Goal: Navigation & Orientation: Understand site structure

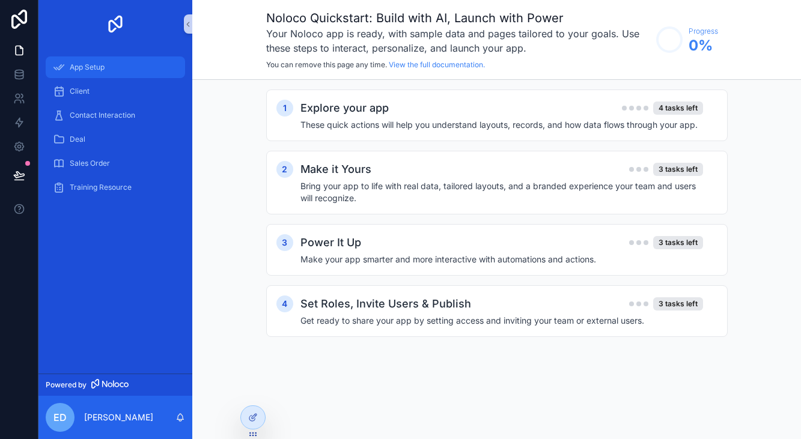
click at [116, 75] on div "App Setup" at bounding box center [115, 67] width 125 height 19
click at [116, 86] on div "Client" at bounding box center [115, 91] width 125 height 19
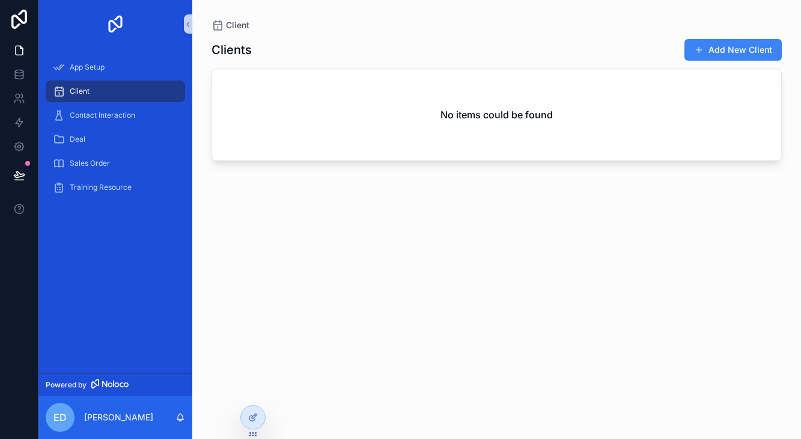
click at [742, 50] on button "Add New Client" at bounding box center [732, 50] width 97 height 22
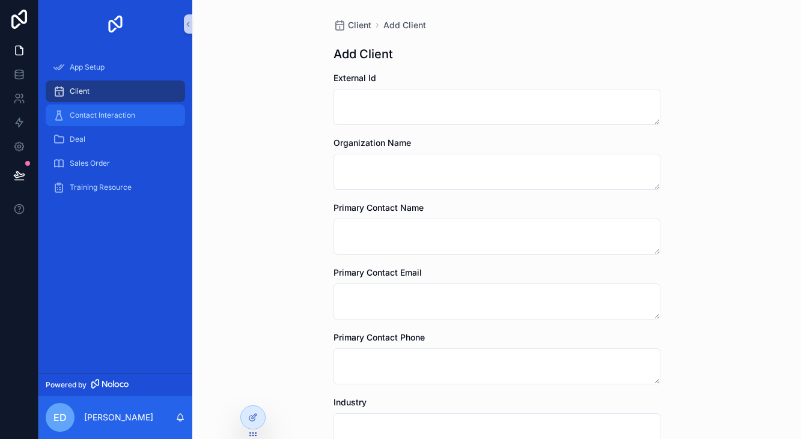
click at [129, 109] on div "Contact Interaction" at bounding box center [115, 115] width 125 height 19
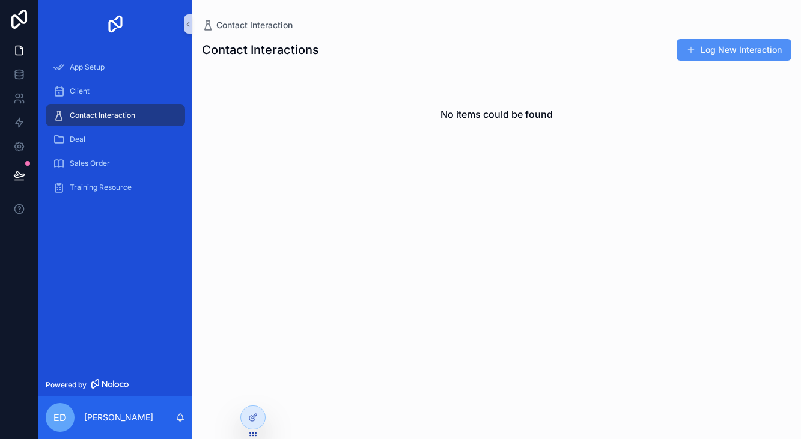
click at [714, 46] on button "Log New Interaction" at bounding box center [733, 50] width 115 height 22
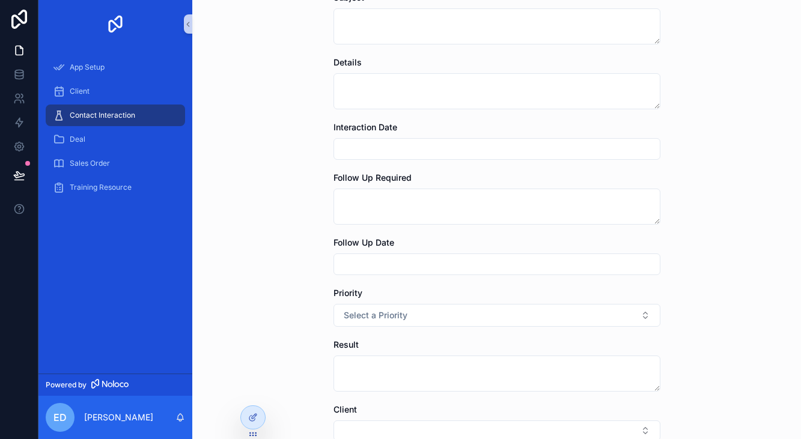
scroll to position [302, 0]
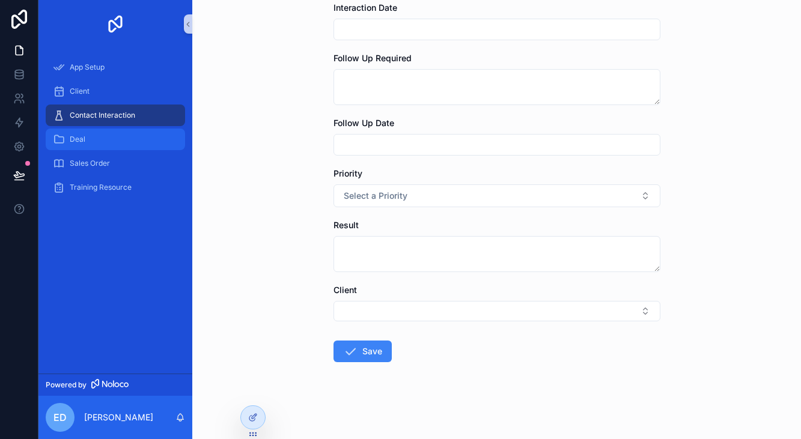
click at [115, 142] on div "Deal" at bounding box center [115, 139] width 125 height 19
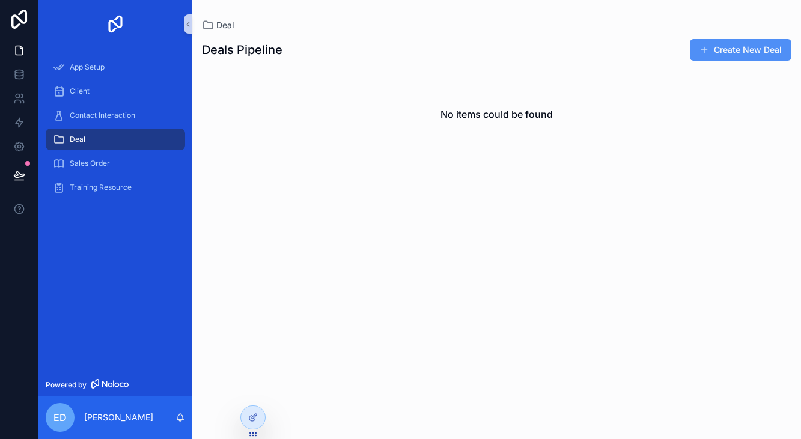
click at [740, 59] on button "Create New Deal" at bounding box center [741, 50] width 102 height 22
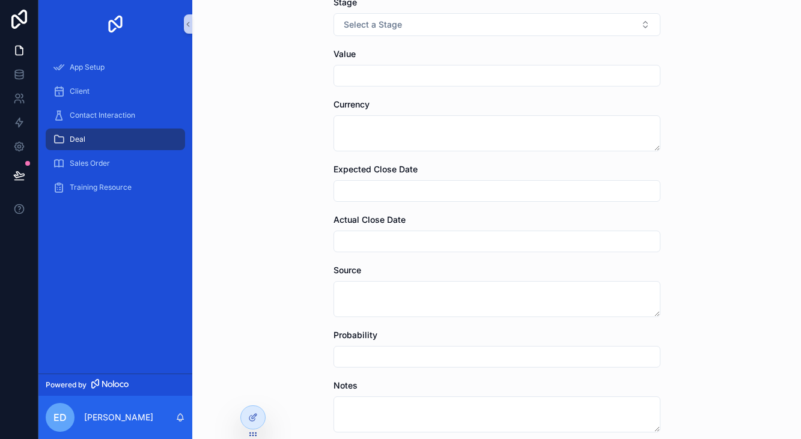
scroll to position [302, 0]
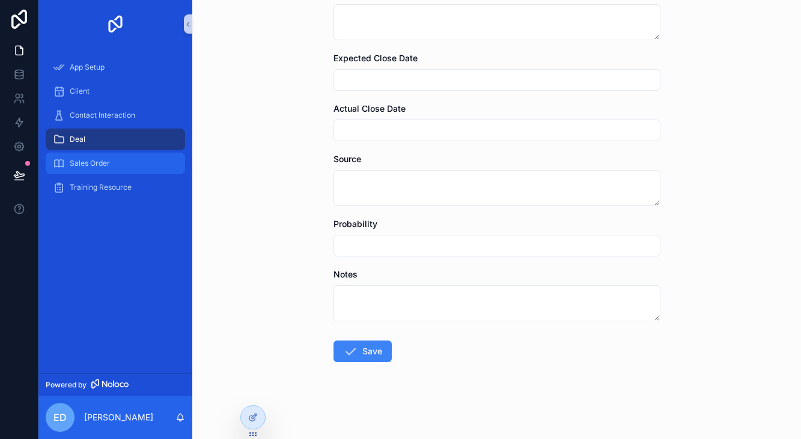
click at [139, 167] on div "Sales Order" at bounding box center [115, 163] width 125 height 19
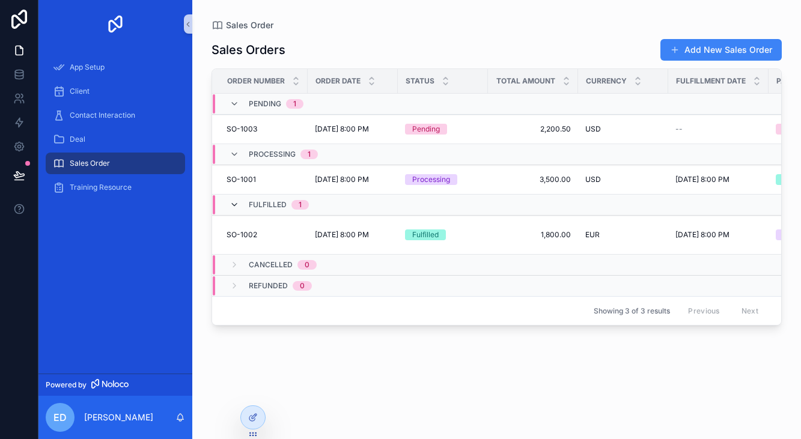
click at [236, 207] on icon "scrollable content" at bounding box center [234, 205] width 10 height 10
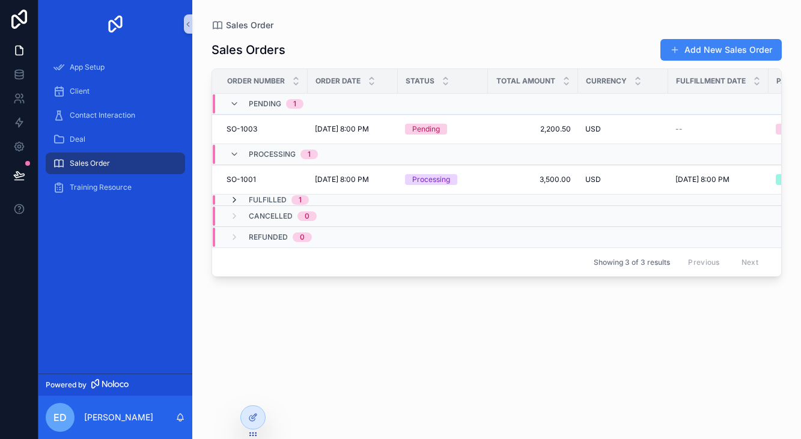
click at [234, 204] on icon "scrollable content" at bounding box center [234, 200] width 10 height 10
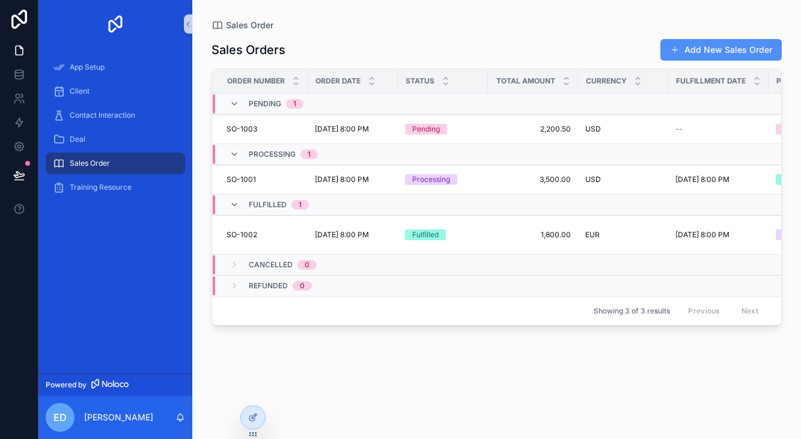
click at [682, 46] on button "Add New Sales Order" at bounding box center [720, 50] width 121 height 22
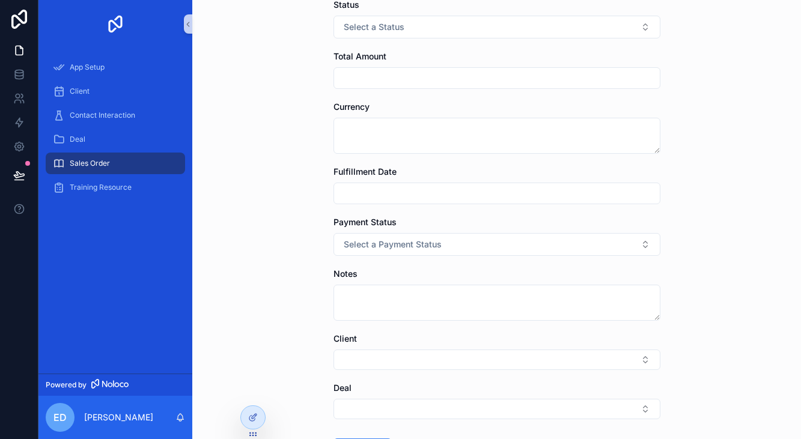
scroll to position [287, 0]
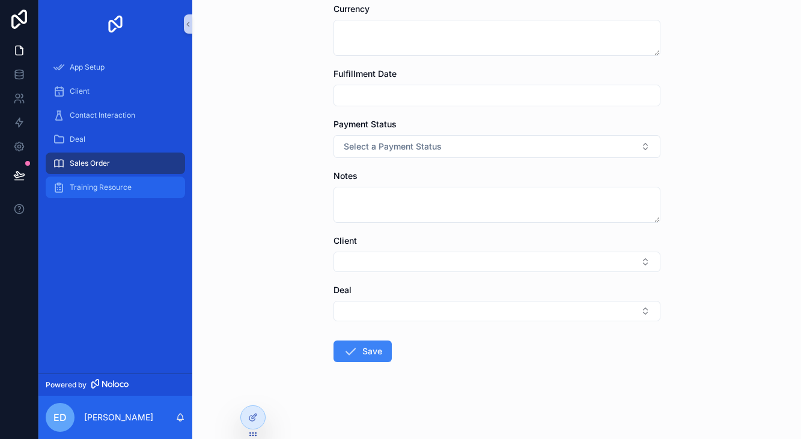
click at [127, 192] on span "Training Resource" at bounding box center [101, 188] width 62 height 10
